Goal: Ask a question

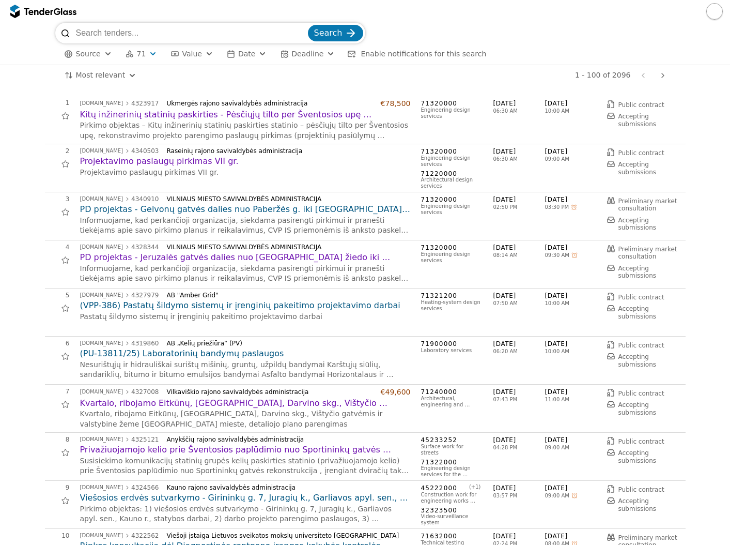
click at [715, 7] on button "button" at bounding box center [714, 11] width 17 height 17
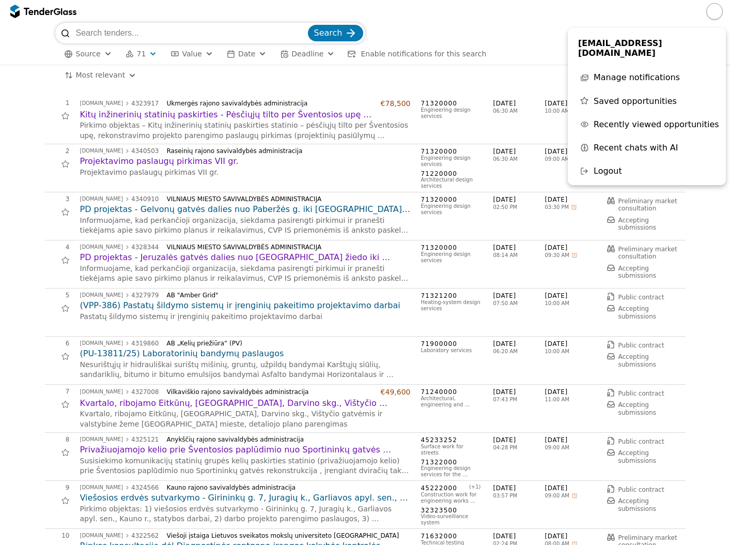
click at [618, 143] on span "Recent chats with AI" at bounding box center [636, 148] width 85 height 10
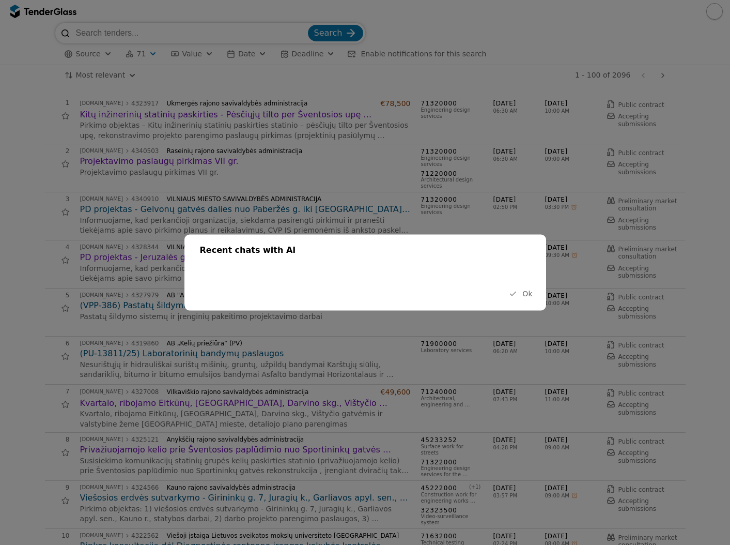
click at [527, 292] on span "Ok" at bounding box center [527, 293] width 10 height 8
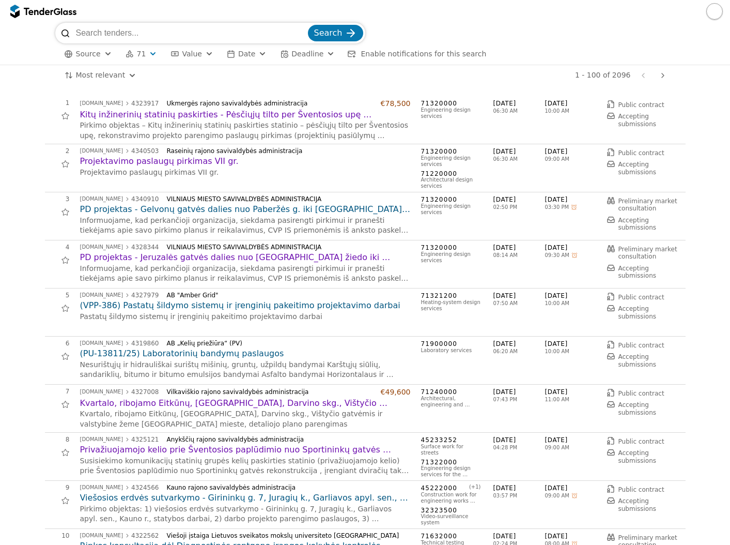
click at [164, 115] on h2 "Kitų inžinerinių statinių paskirties - Pėsčiųjų tilto per Šventosios upę rekons…" at bounding box center [245, 114] width 331 height 11
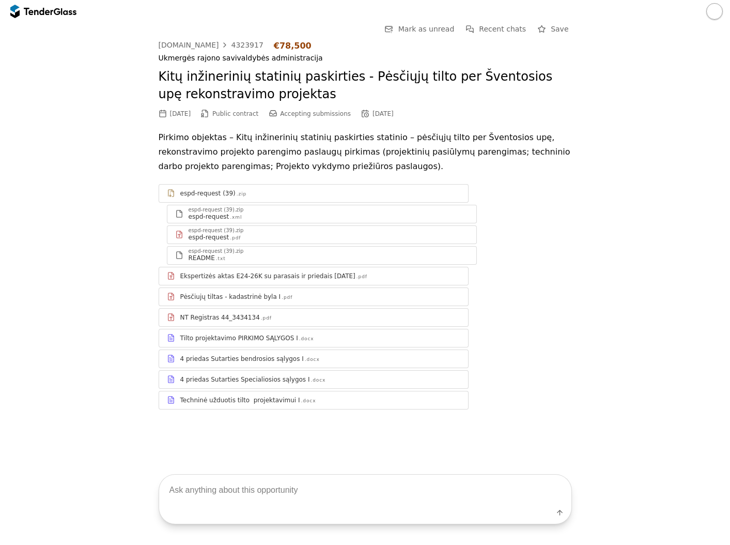
click at [234, 501] on textarea at bounding box center [365, 489] width 412 height 30
type textarea "[PERSON_NAME] vertė?"
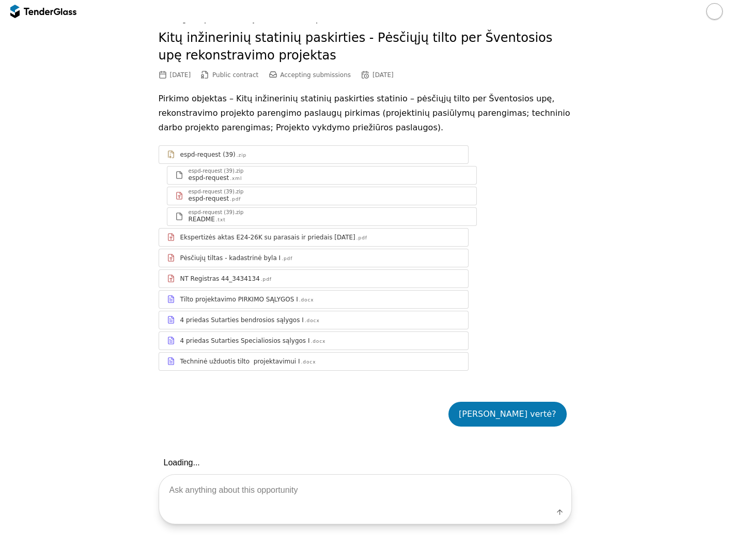
scroll to position [90, 0]
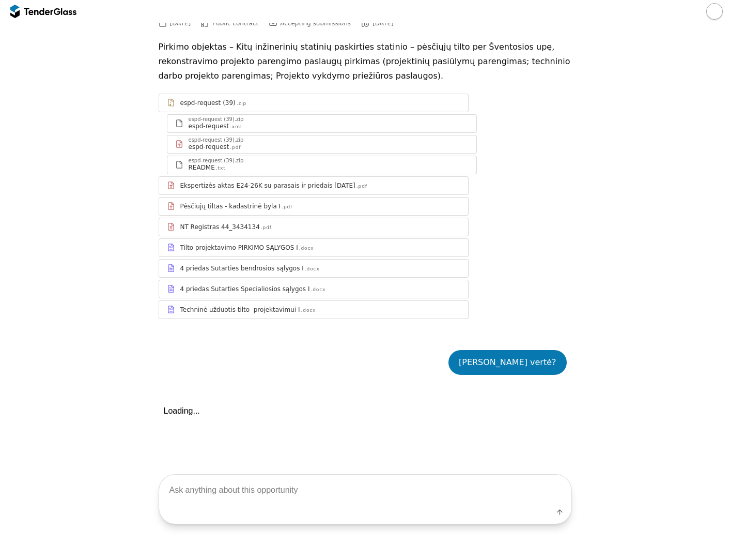
click at [288, 505] on div "Label" at bounding box center [365, 514] width 412 height 19
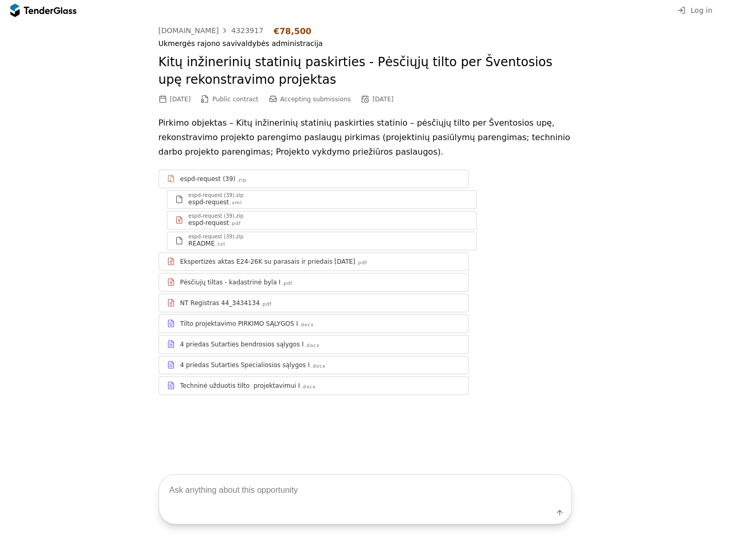
click at [332, 501] on textarea at bounding box center [365, 489] width 412 height 30
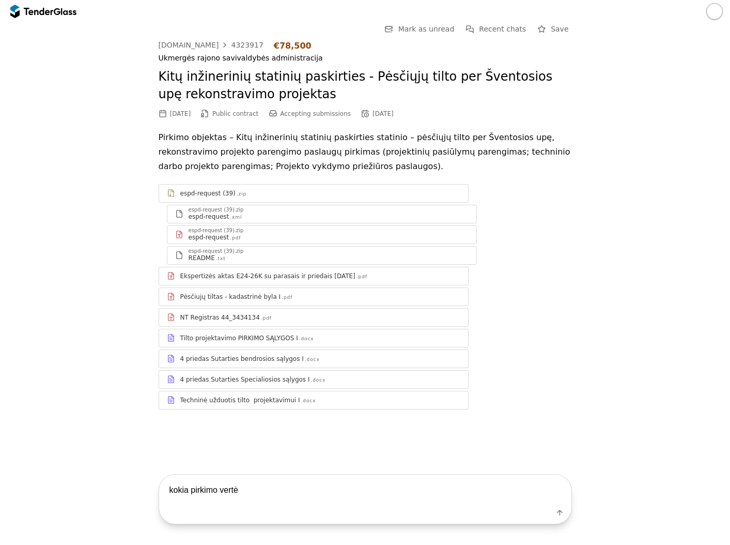
type textarea "[PERSON_NAME] vertė?"
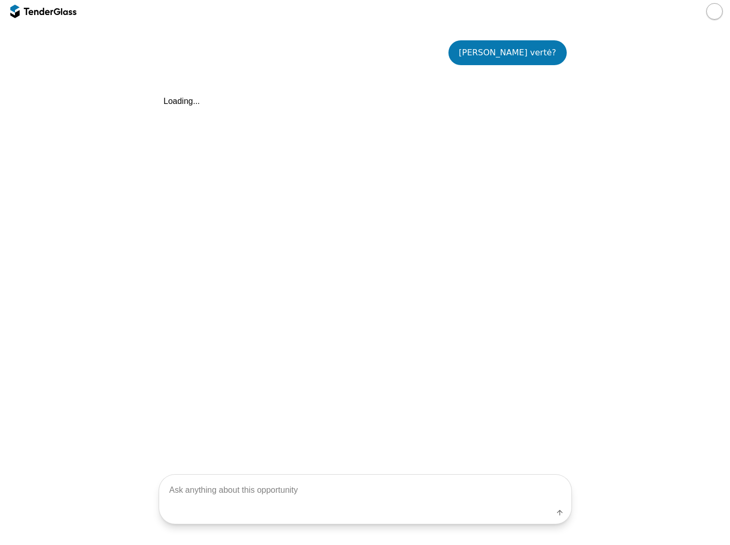
scroll to position [400, 0]
click at [439, 502] on textarea at bounding box center [365, 489] width 412 height 30
type textarea "be PVM ar su PVM?"
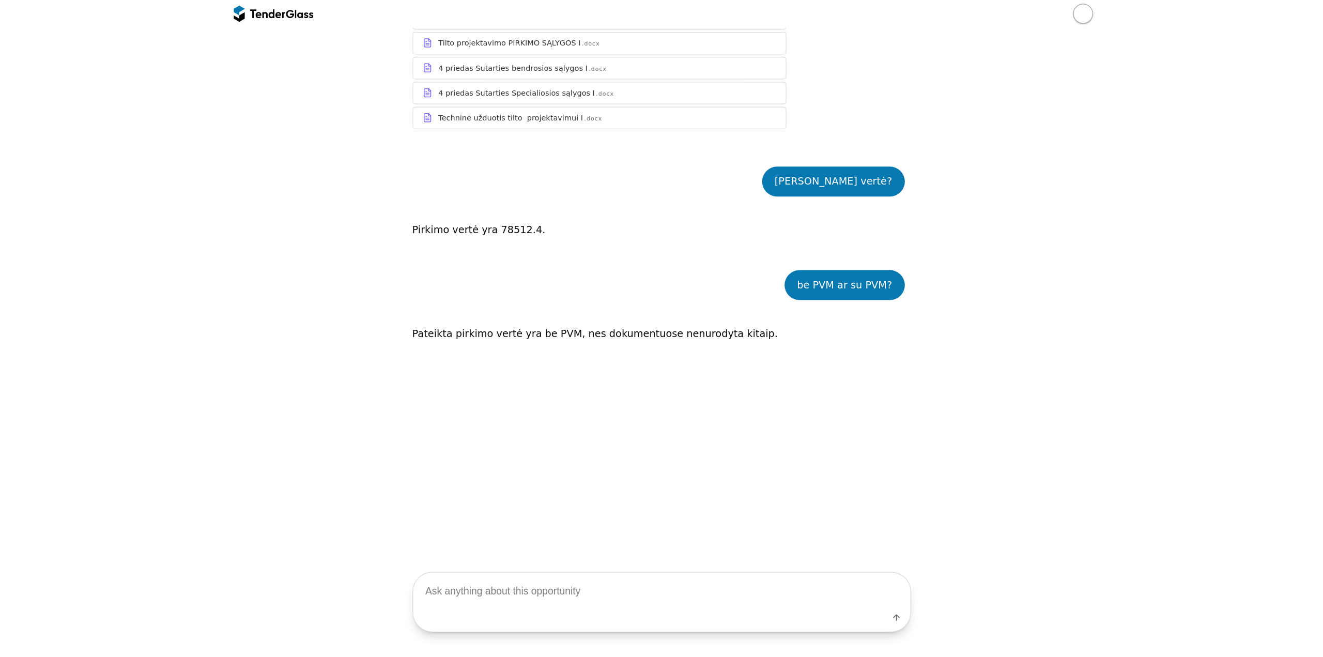
scroll to position [280, 0]
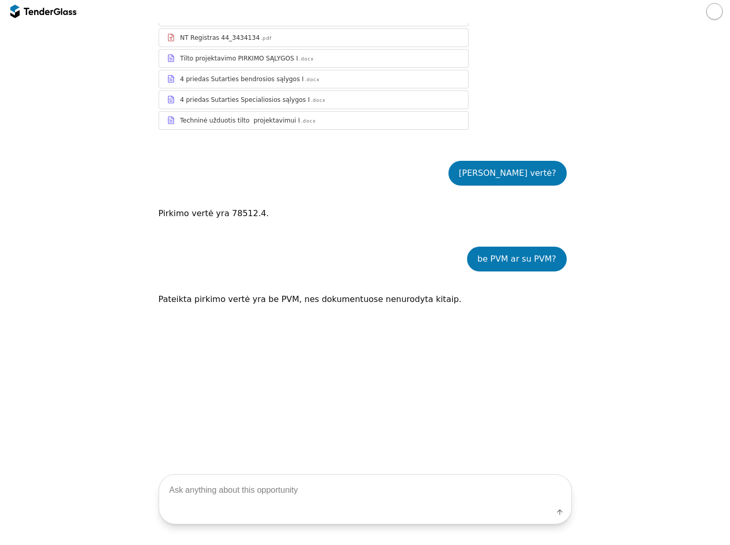
click at [714, 12] on button "button" at bounding box center [714, 11] width 17 height 17
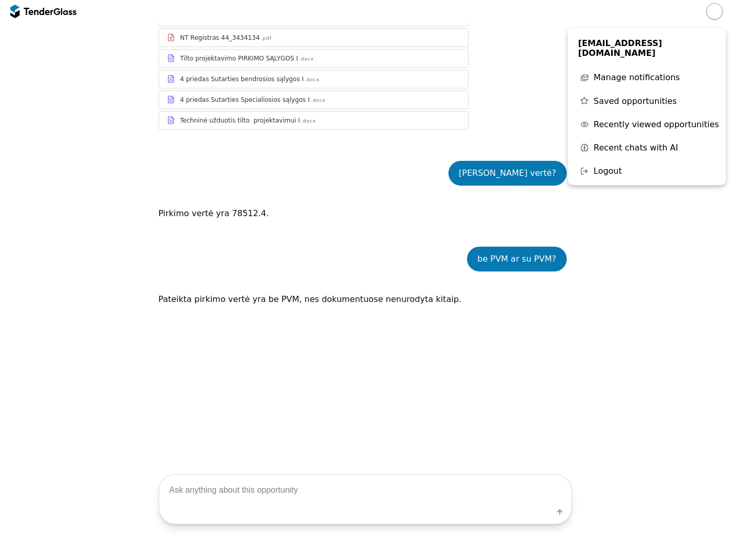
click at [618, 143] on span "Recent chats with AI" at bounding box center [636, 148] width 85 height 10
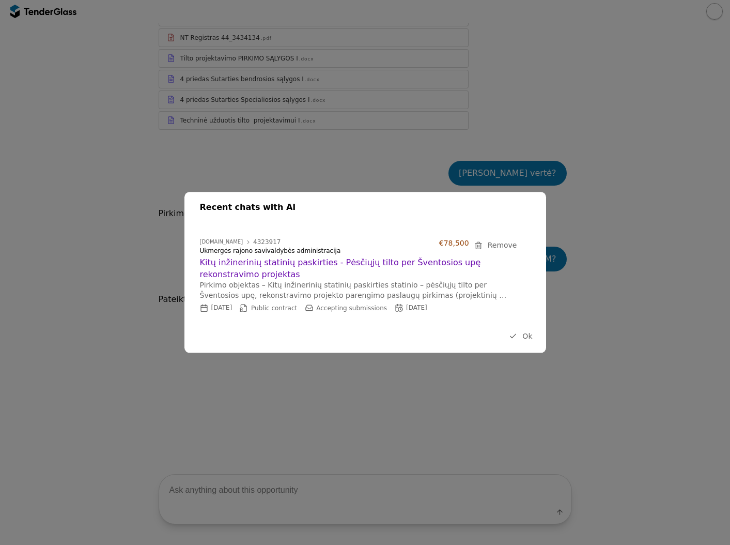
click at [310, 282] on p "Pirkimo objektas – Kitų inžinerinių statinių paskirties statinio – pėsčiųjų til…" at bounding box center [360, 290] width 320 height 20
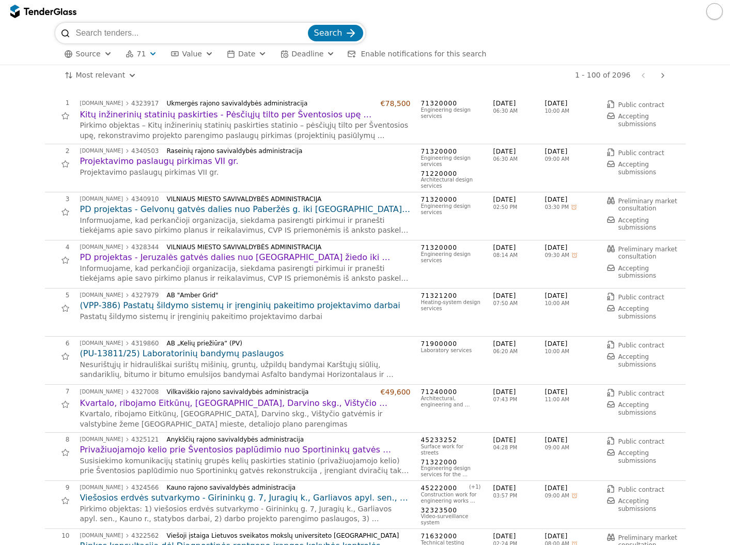
click at [710, 16] on button "button" at bounding box center [714, 11] width 17 height 17
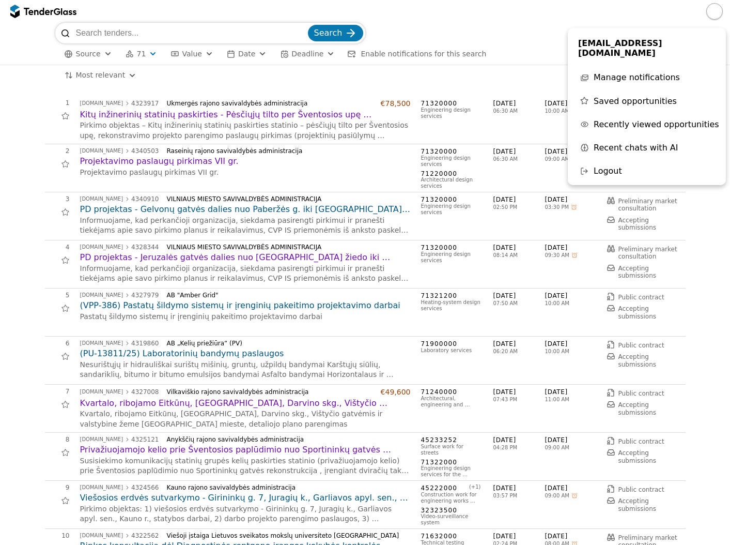
click at [632, 143] on span "Recent chats with AI" at bounding box center [636, 148] width 85 height 10
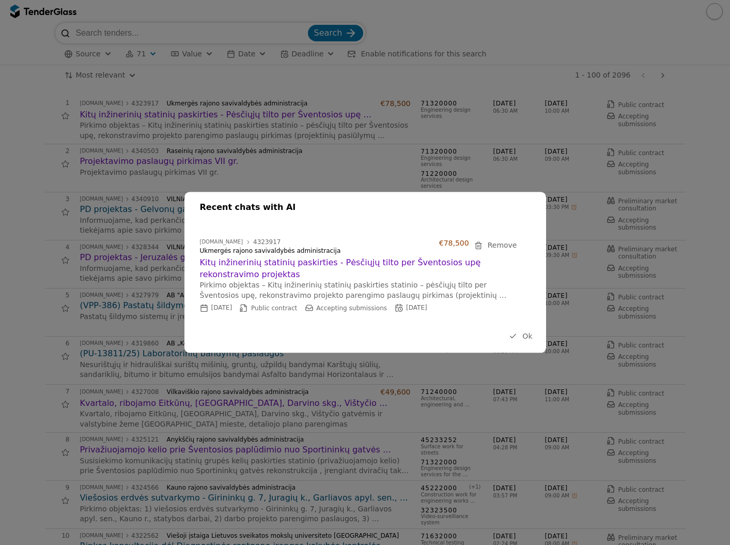
click at [310, 261] on h2 "Kitų inžinerinių statinių paskirties - Pėsčiųjų tilto per Šventosios upę rekons…" at bounding box center [360, 268] width 320 height 23
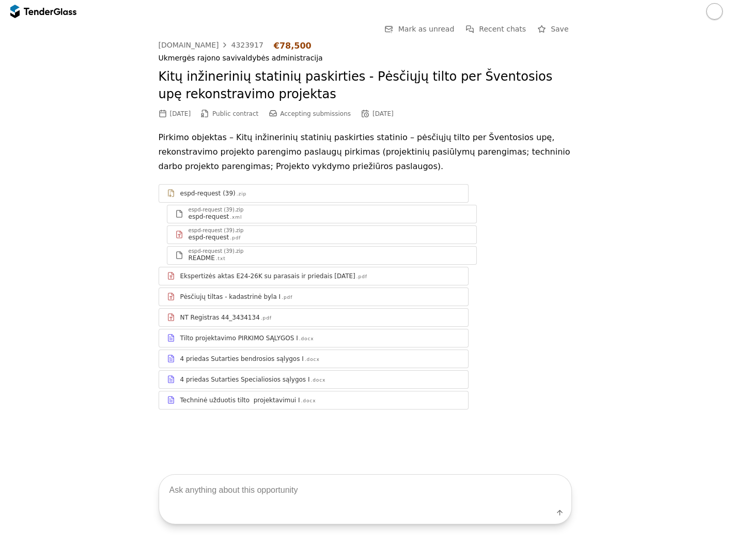
click at [713, 12] on button "button" at bounding box center [714, 11] width 17 height 17
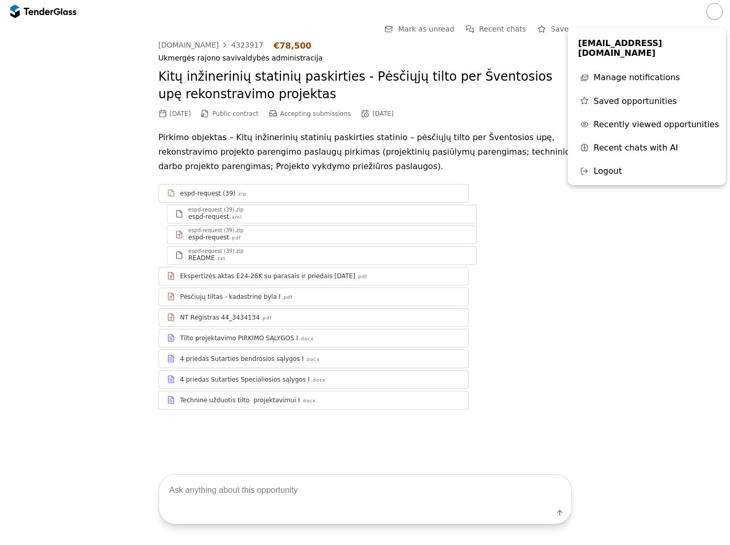
click at [633, 143] on span "Recent chats with AI" at bounding box center [636, 148] width 85 height 10
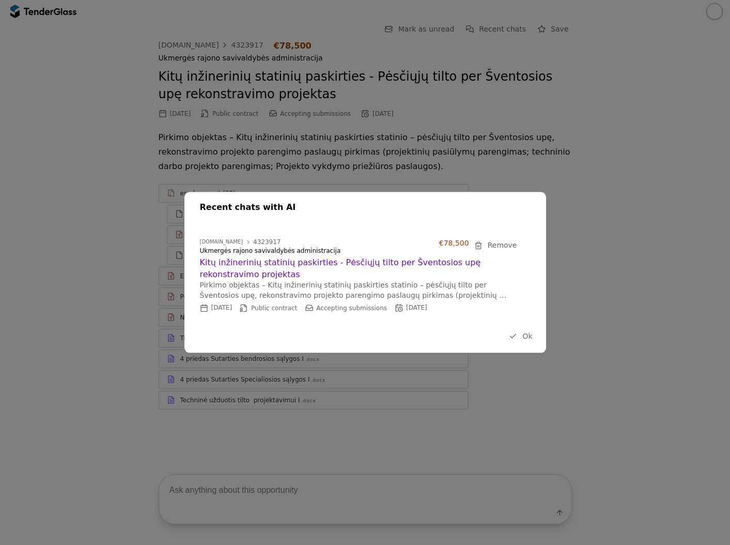
click at [524, 338] on span "Ok" at bounding box center [527, 336] width 10 height 8
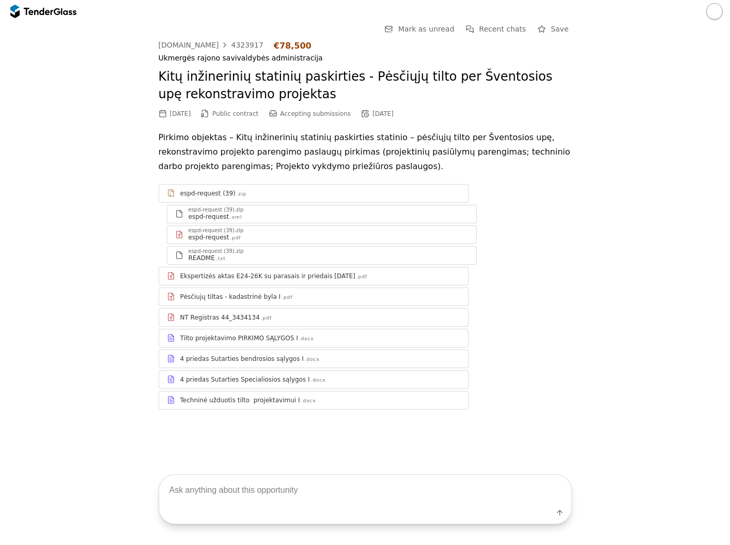
click at [715, 14] on button "button" at bounding box center [714, 11] width 17 height 17
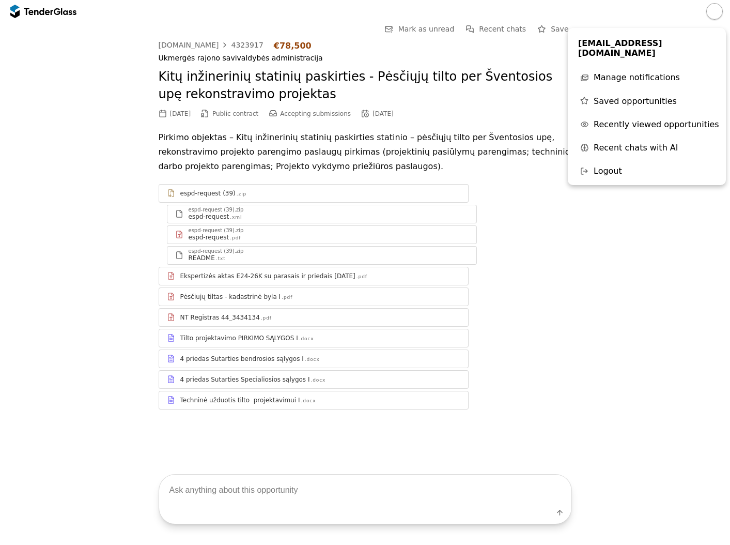
click at [626, 143] on span "Recent chats with AI" at bounding box center [636, 148] width 85 height 10
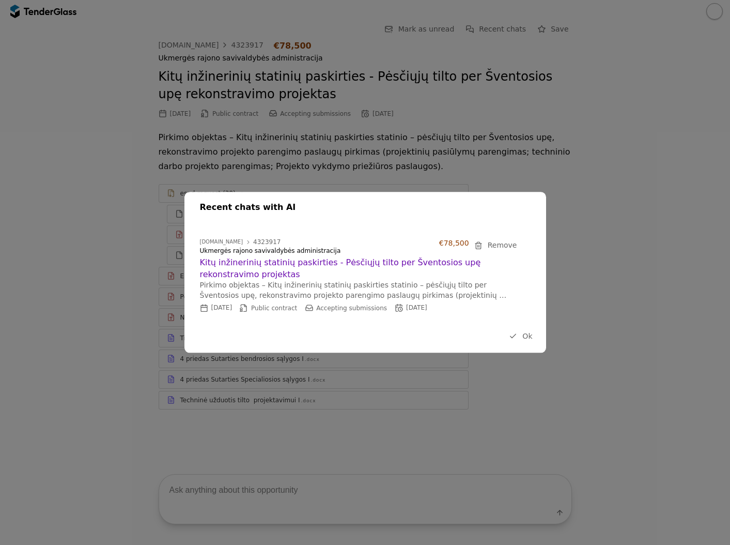
click at [446, 263] on h2 "Kitų inžinerinių statinių paskirties - Pėsčiųjų tilto per Šventosios upę rekons…" at bounding box center [360, 268] width 320 height 23
click at [279, 259] on h2 "Kitų inžinerinių statinių paskirties - Pėsčiųjų tilto per Šventosios upę rekons…" at bounding box center [360, 268] width 320 height 23
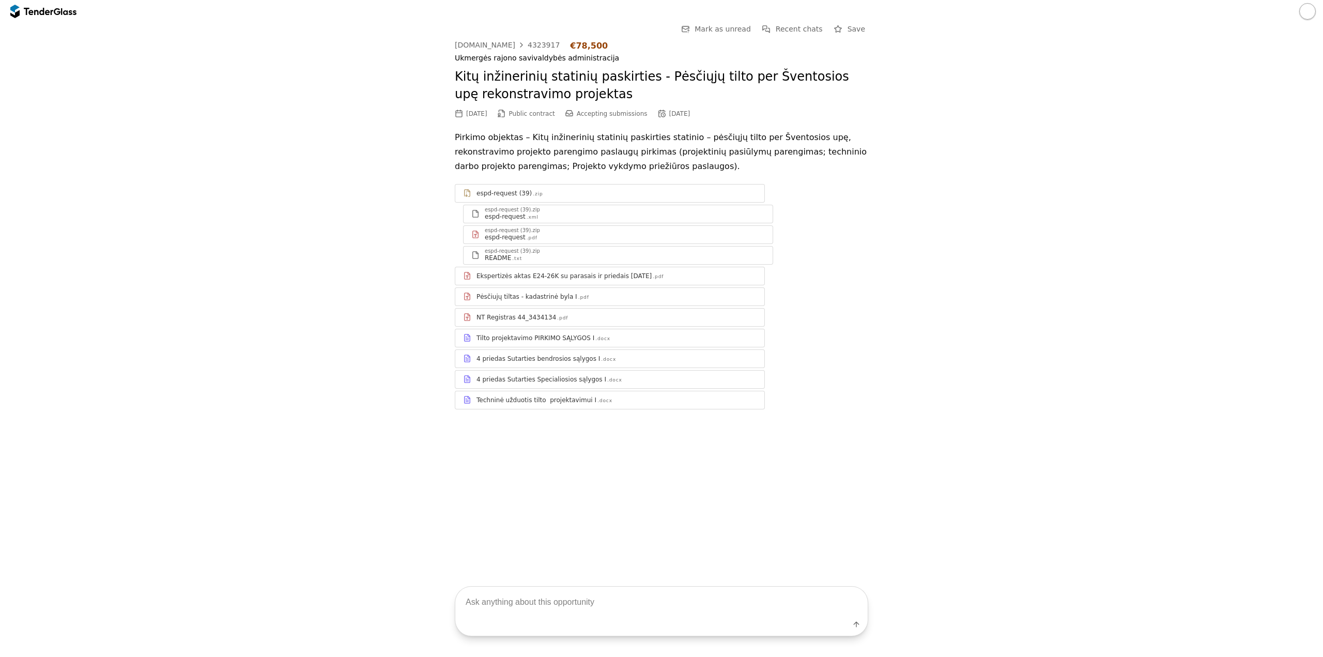
click at [43, 9] on div at bounding box center [38, 11] width 29 height 7
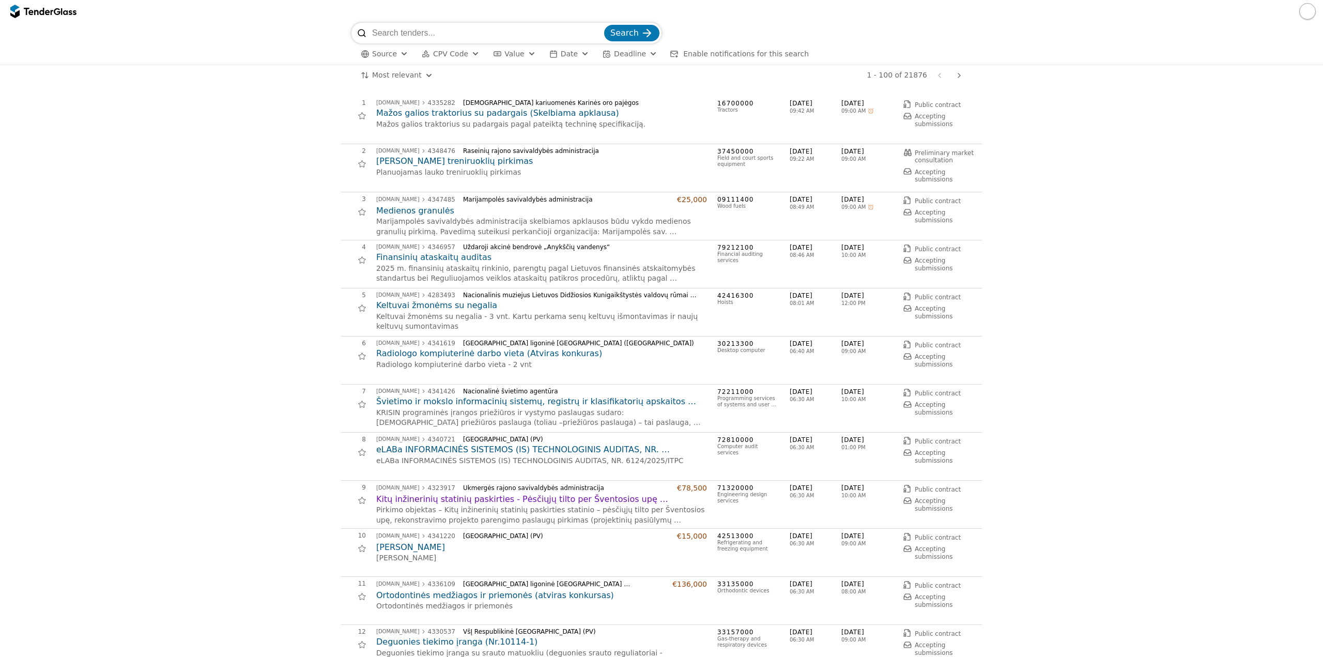
click at [730, 10] on button "button" at bounding box center [1307, 11] width 17 height 17
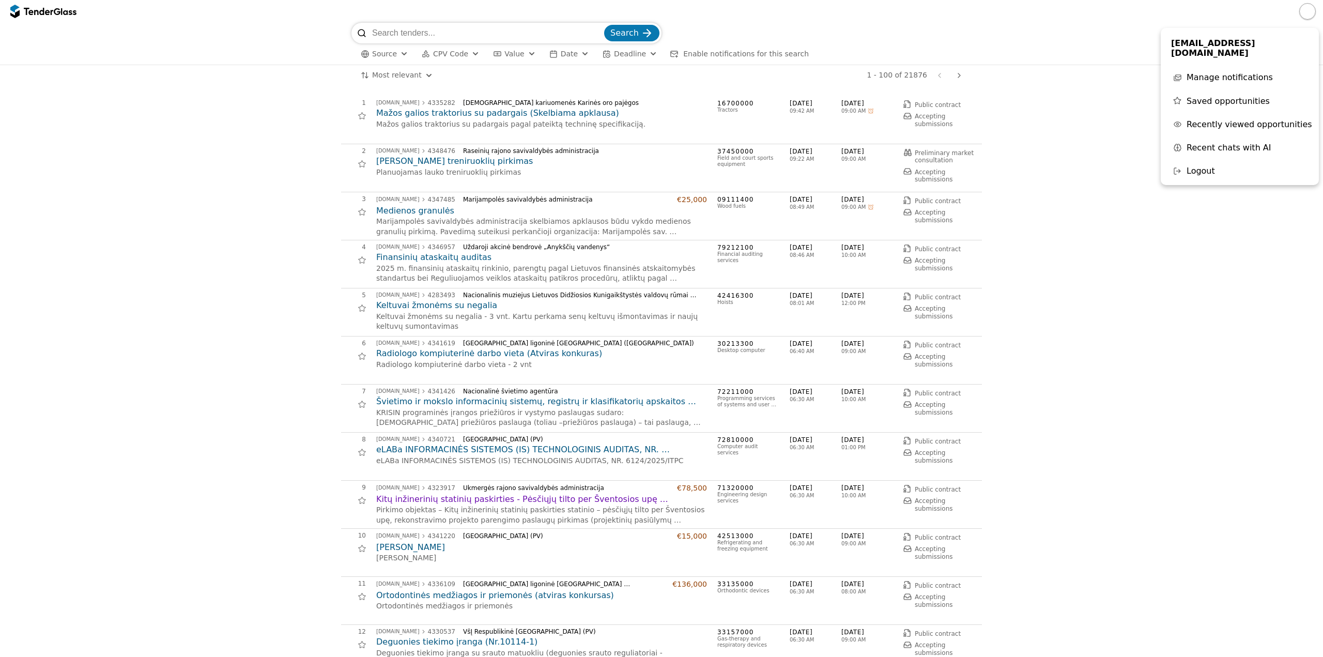
click at [730, 143] on span "Recent chats with AI" at bounding box center [1228, 148] width 85 height 10
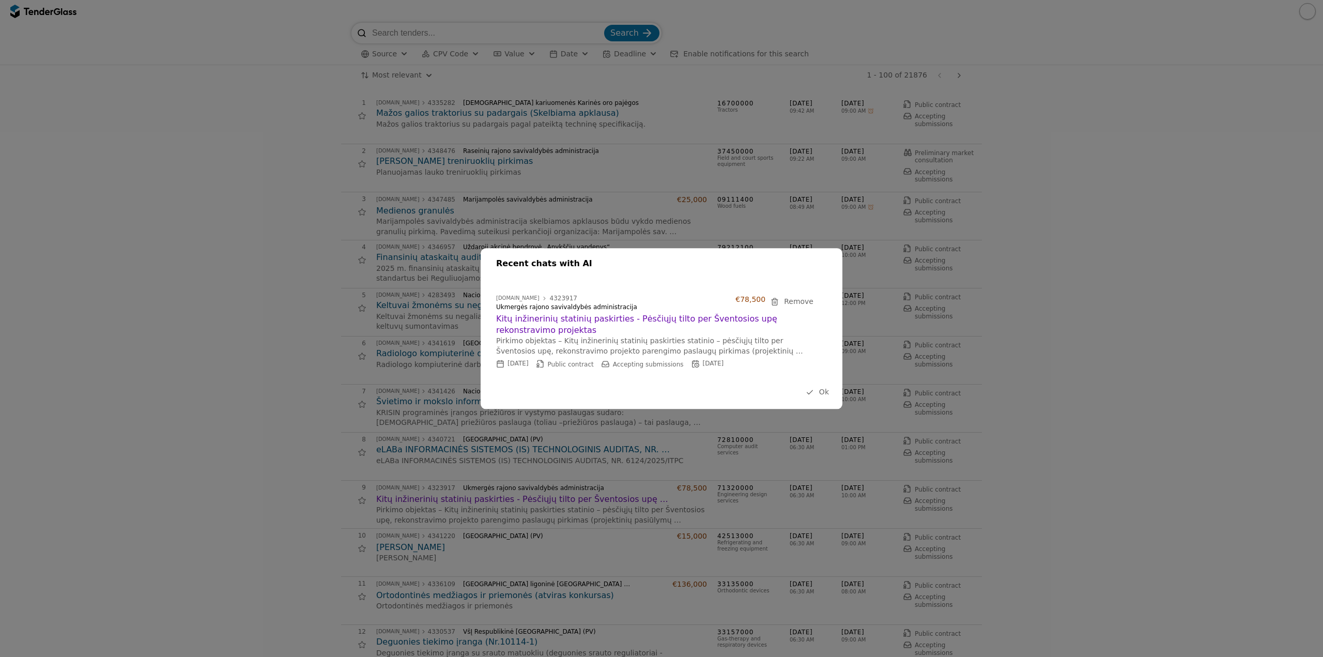
click at [642, 321] on h2 "Kitų inžinerinių statinių paskirties - Pėsčiųjų tilto per Šventosios upę rekons…" at bounding box center [656, 324] width 320 height 23
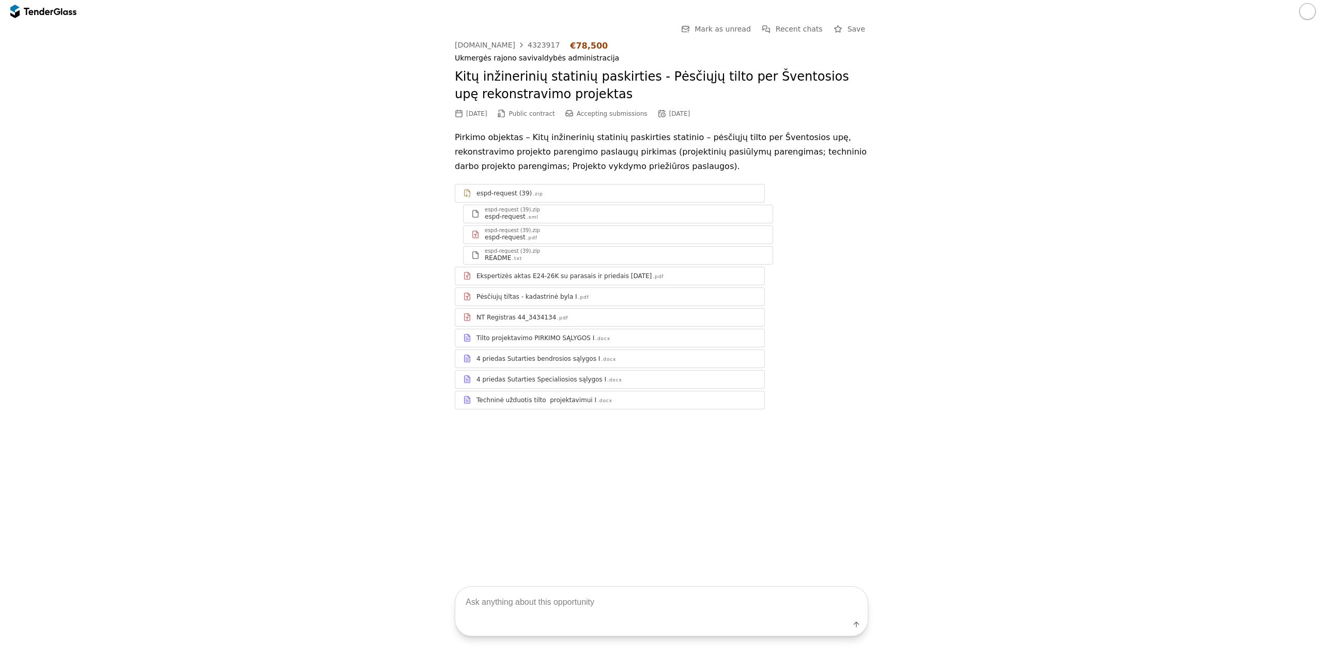
click at [730, 8] on button "button" at bounding box center [1307, 11] width 17 height 17
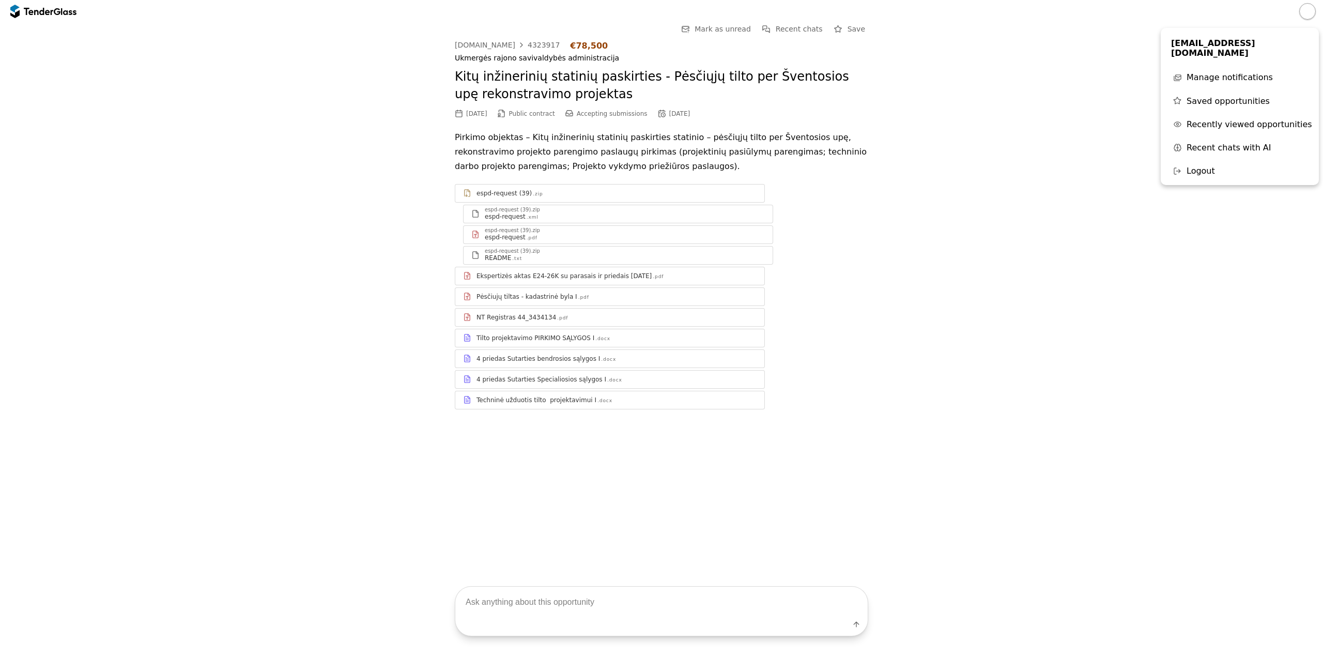
click at [730, 143] on span "Recent chats with AI" at bounding box center [1228, 148] width 85 height 10
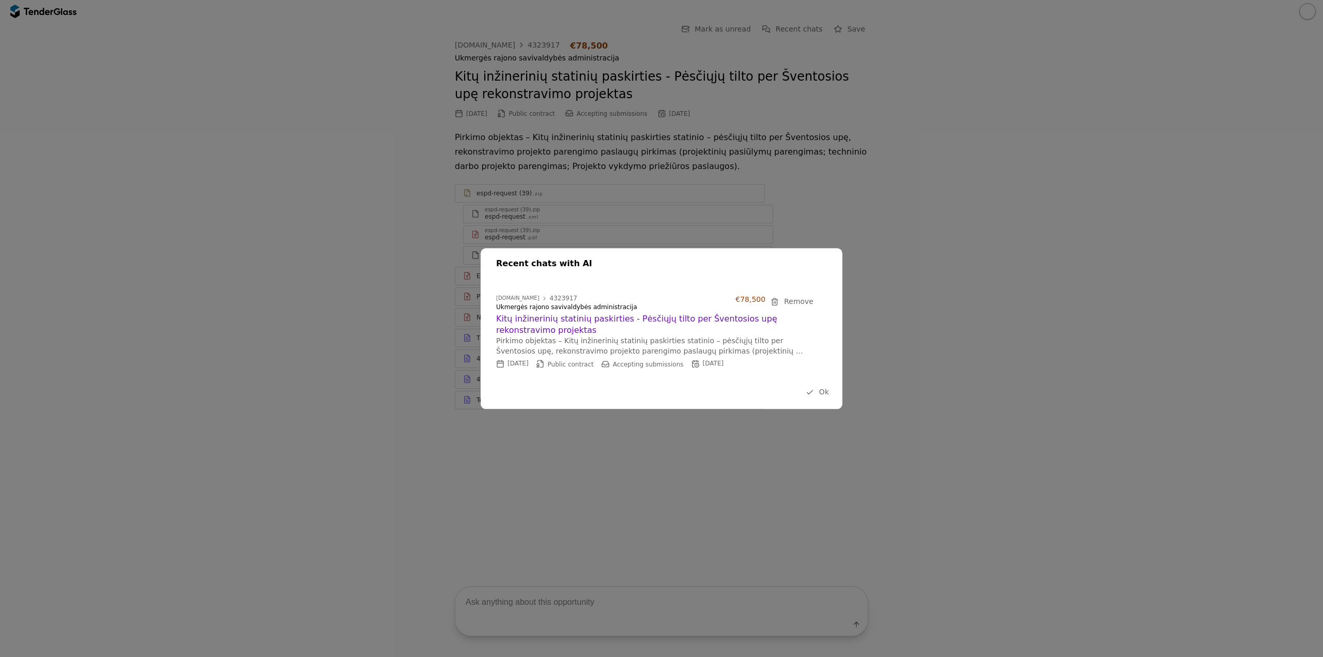
click at [689, 319] on h2 "Kitų inžinerinių statinių paskirties - Pėsčiųjų tilto per Šventosios upę rekons…" at bounding box center [656, 324] width 320 height 23
click at [730, 388] on span "Ok" at bounding box center [824, 392] width 10 height 8
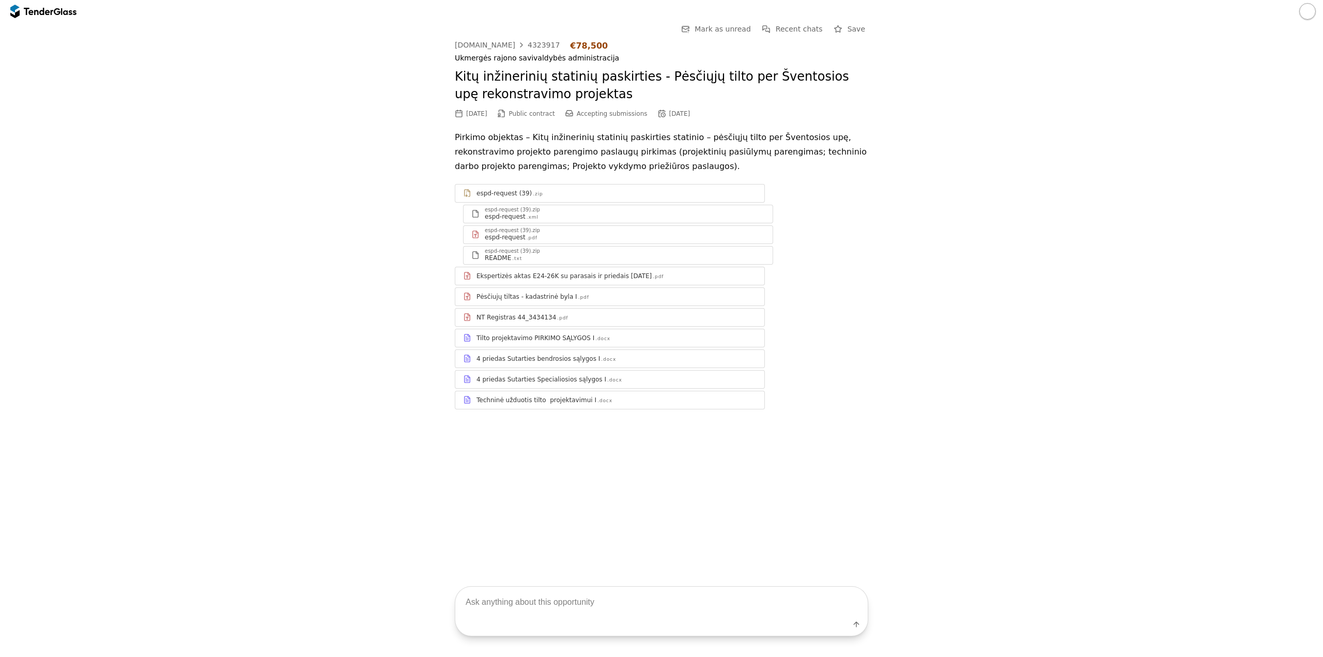
click at [730, 28] on span "Recent chats" at bounding box center [799, 29] width 47 height 8
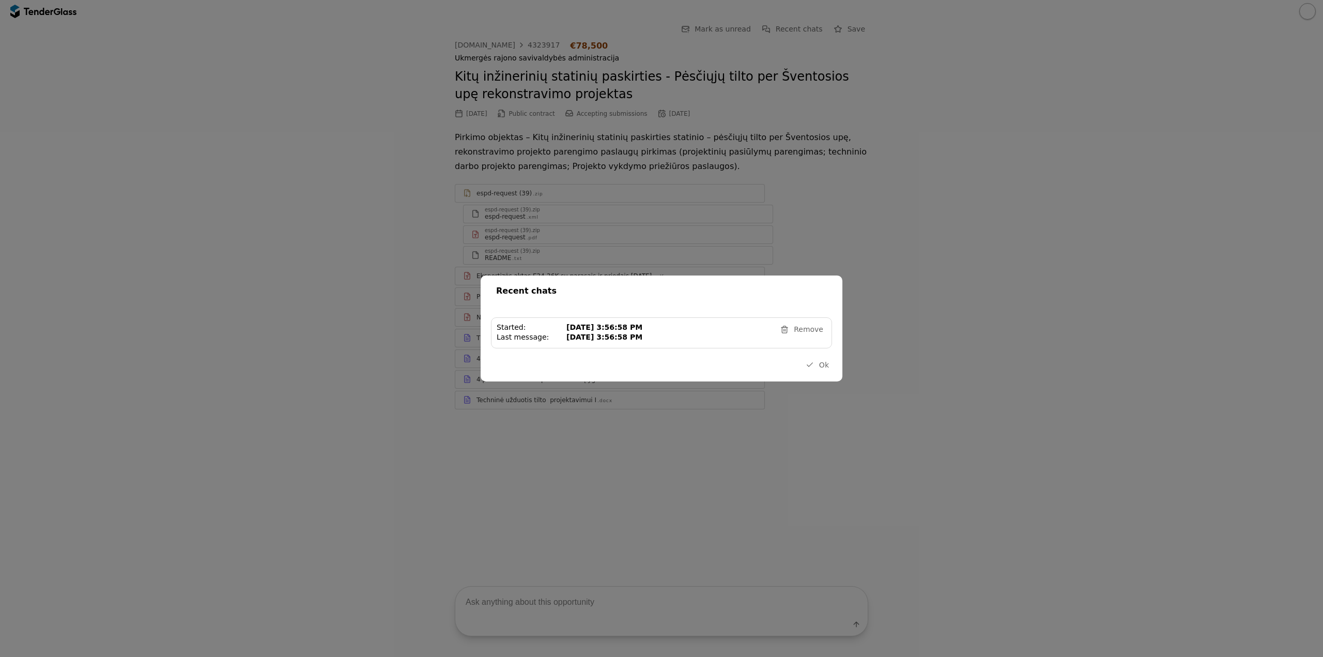
click at [621, 331] on div "[DATE] 3:56:58 PM" at bounding box center [669, 327] width 206 height 9
